Goal: Information Seeking & Learning: Learn about a topic

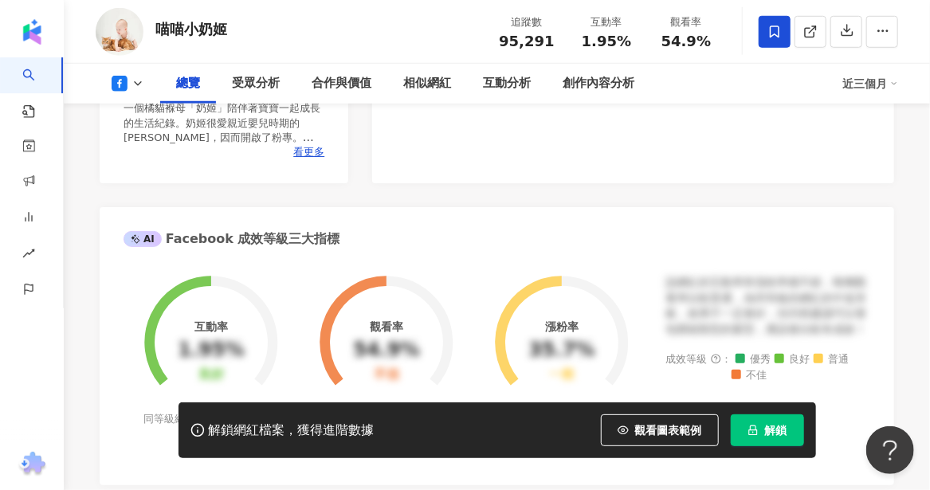
scroll to position [159, 0]
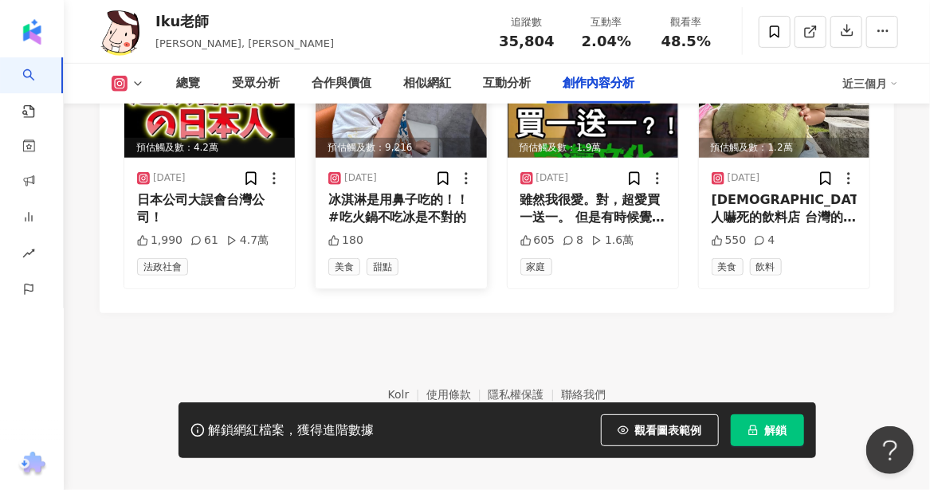
scroll to position [4966, 0]
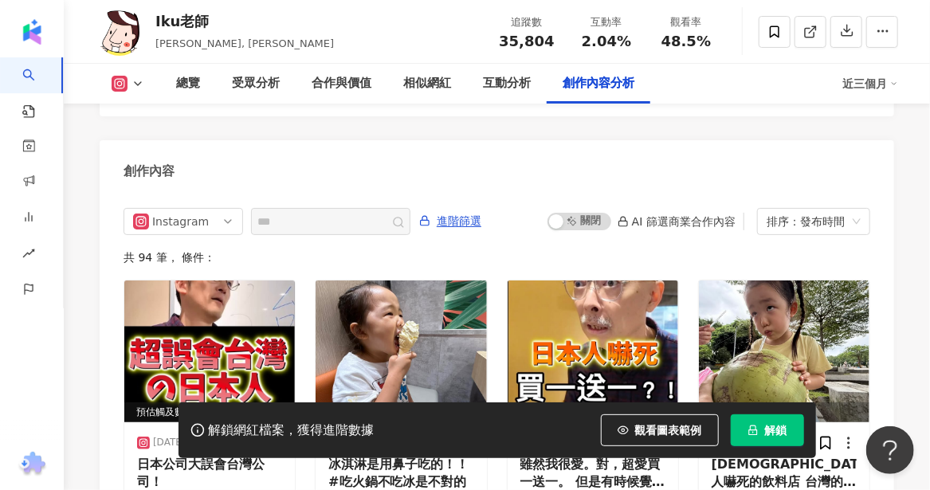
scroll to position [4887, 0]
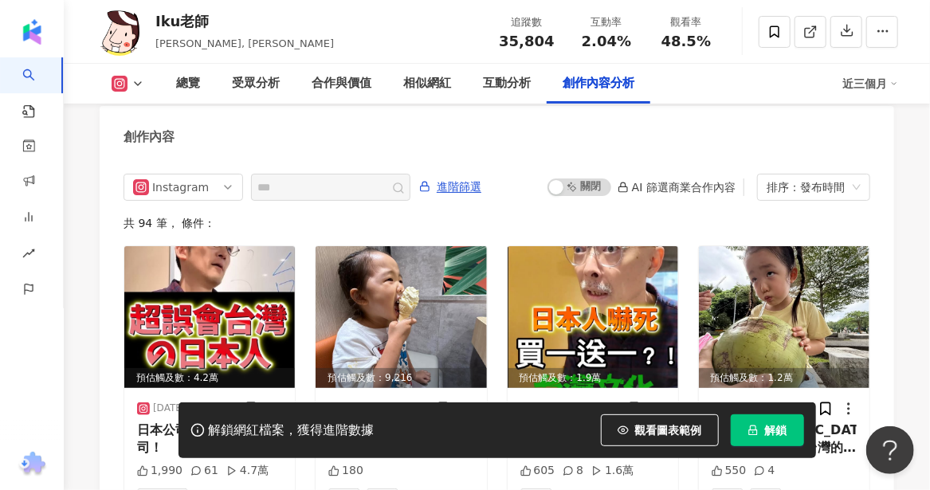
drag, startPoint x: 67, startPoint y: 373, endPoint x: 154, endPoint y: 441, distance: 110.1
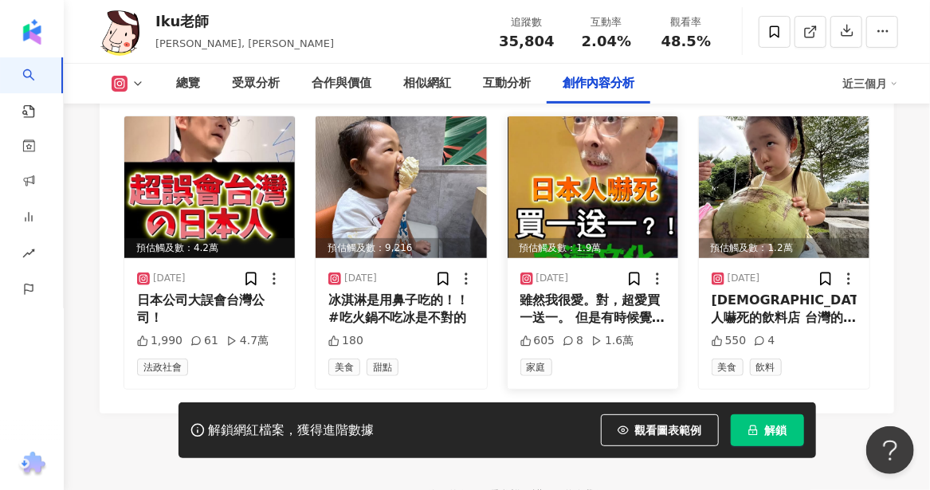
scroll to position [5046, 0]
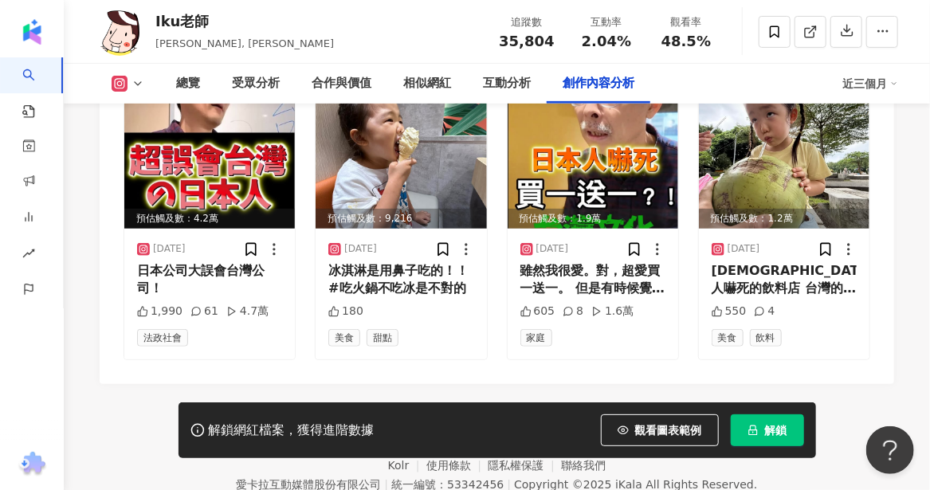
click at [113, 457] on div "解鎖網紅檔案，獲得進階數據 觀看圖表範例 解鎖" at bounding box center [465, 430] width 930 height 56
